Goal: Information Seeking & Learning: Learn about a topic

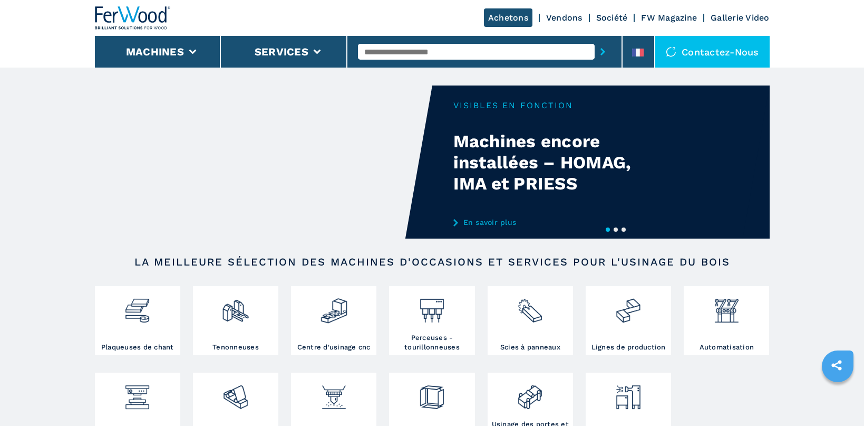
click at [399, 50] on input "text" at bounding box center [476, 52] width 237 height 16
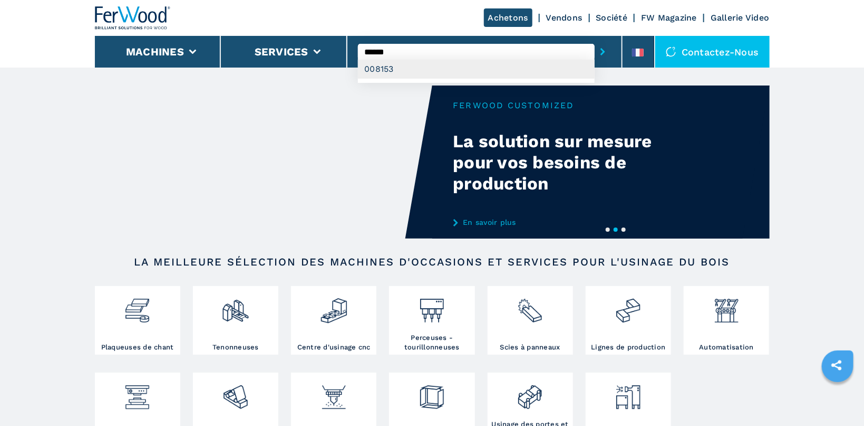
type input "******"
click at [406, 66] on div "008153" at bounding box center [476, 69] width 237 height 19
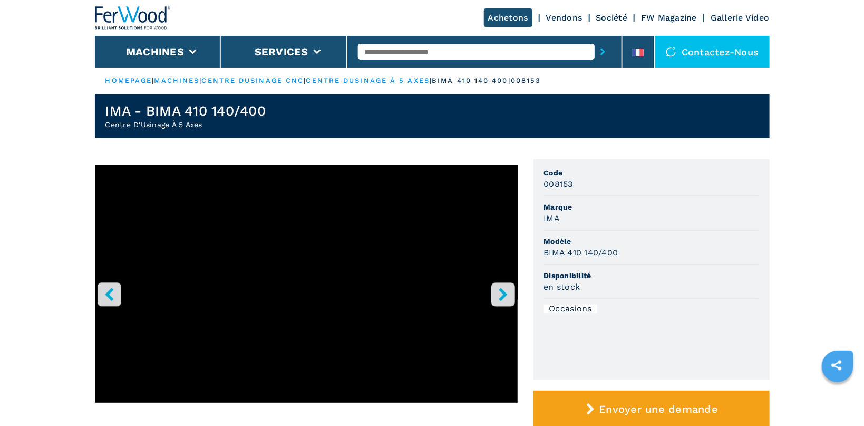
click at [503, 292] on icon "right-button" at bounding box center [503, 293] width 8 height 13
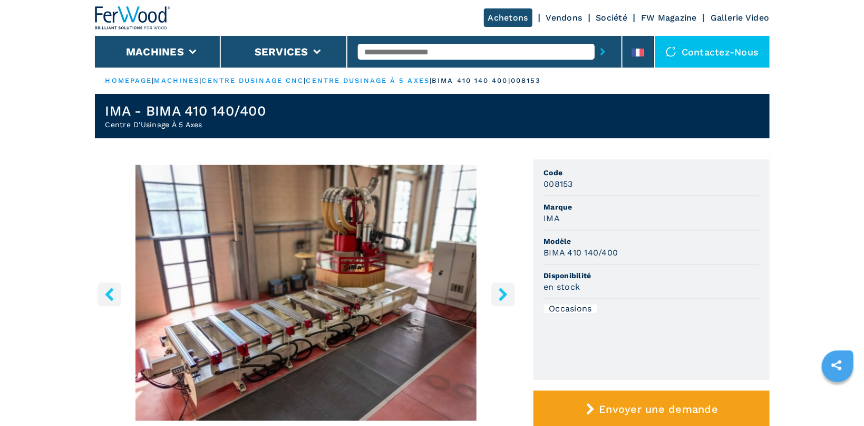
click at [507, 292] on icon "right-button" at bounding box center [503, 293] width 13 height 13
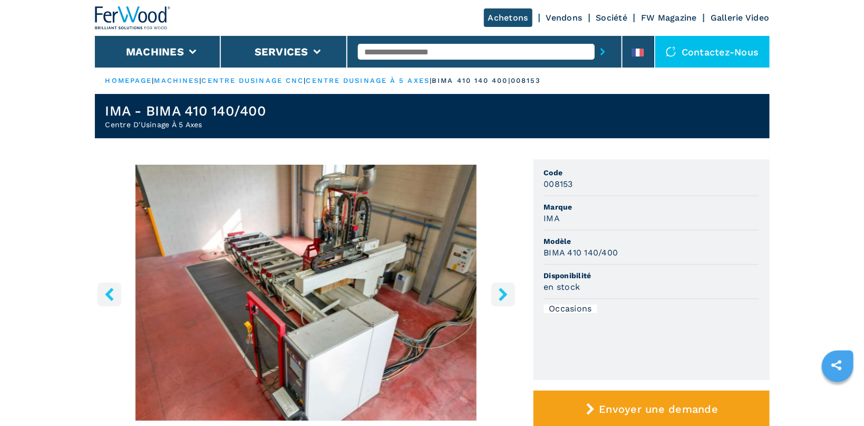
click at [507, 292] on icon "right-button" at bounding box center [503, 293] width 13 height 13
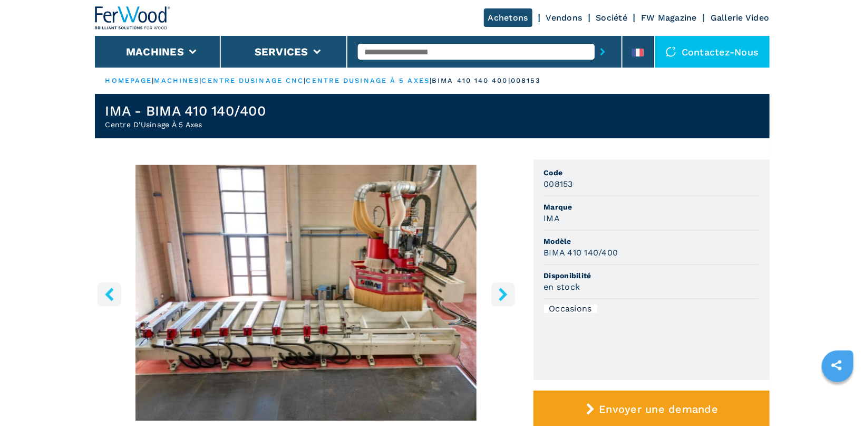
click at [507, 292] on icon "right-button" at bounding box center [503, 293] width 13 height 13
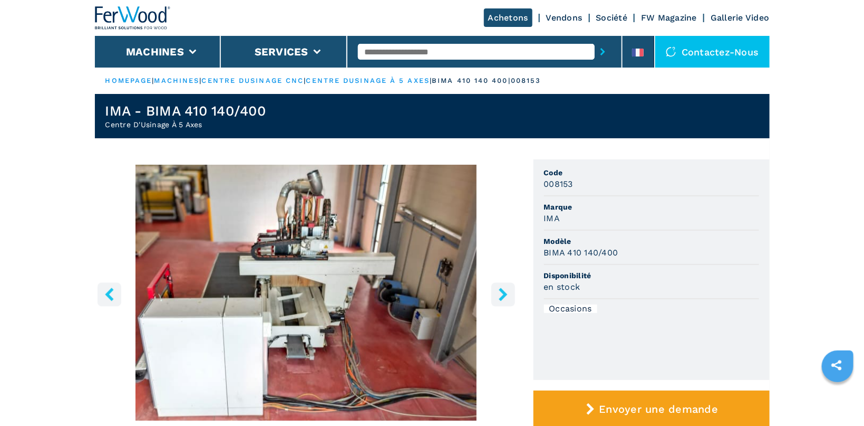
click at [507, 292] on icon "right-button" at bounding box center [503, 293] width 13 height 13
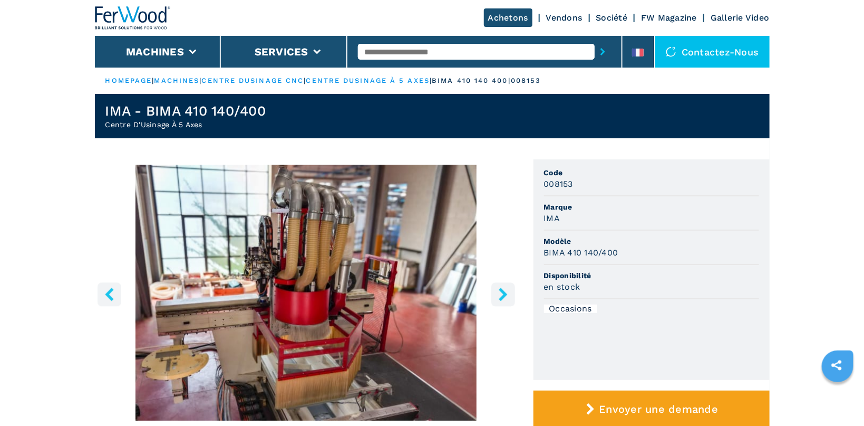
click at [402, 53] on input "text" at bounding box center [476, 52] width 237 height 16
type input "******"
click at [604, 50] on icon "submit-button" at bounding box center [603, 51] width 5 height 7
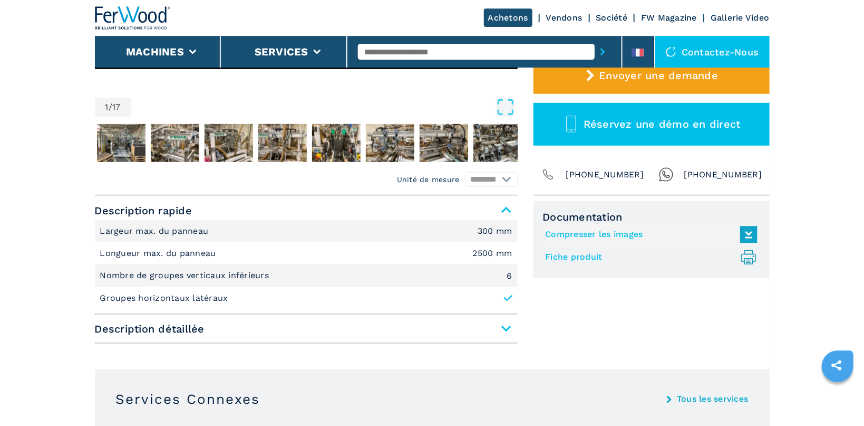
scroll to position [447, 0]
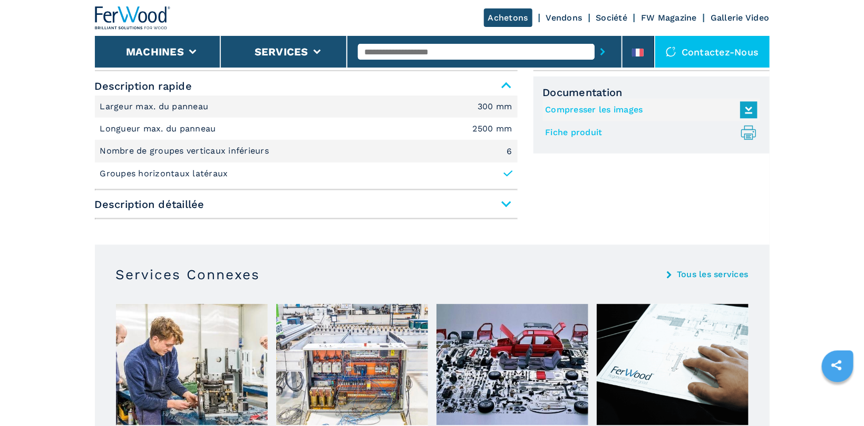
click at [505, 210] on span "Description détaillée" at bounding box center [306, 204] width 423 height 19
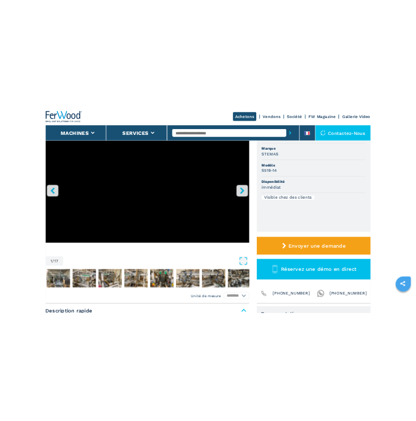
scroll to position [0, 0]
